Goal: Task Accomplishment & Management: Use online tool/utility

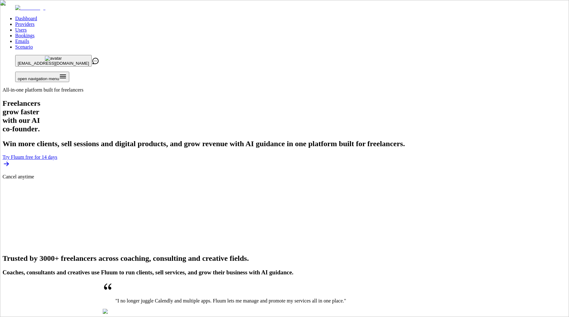
click at [34, 21] on link "Providers" at bounding box center [24, 23] width 19 height 5
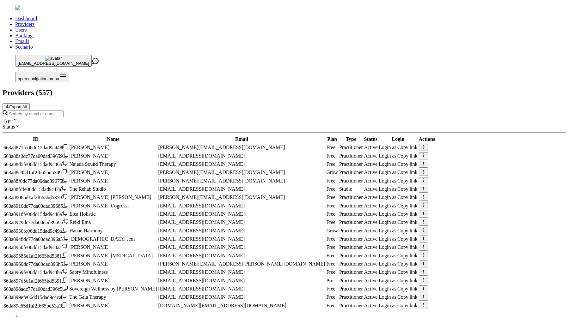
click at [165, 110] on div at bounding box center [285, 113] width 564 height 7
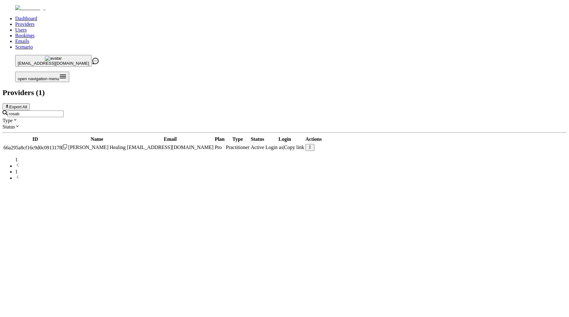
type input "rosab"
click at [283, 145] on span "Login as" at bounding box center [274, 147] width 18 height 5
